Goal: Transaction & Acquisition: Book appointment/travel/reservation

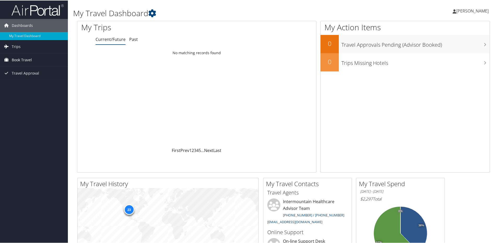
click at [27, 59] on span "Book Travel" at bounding box center [22, 59] width 20 height 13
click at [25, 85] on link "Book/Manage Online Trips" at bounding box center [34, 86] width 68 height 8
